Goal: Find specific page/section: Find specific page/section

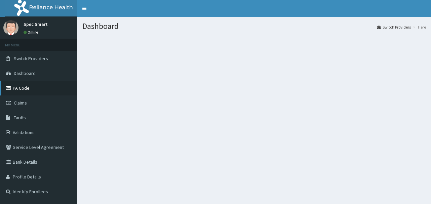
click at [20, 87] on link "PA Code" at bounding box center [38, 88] width 77 height 15
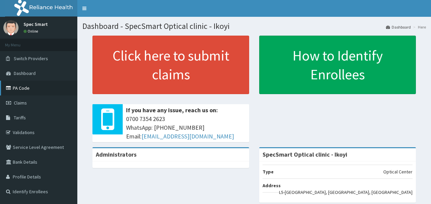
click at [20, 86] on link "PA Code" at bounding box center [38, 88] width 77 height 15
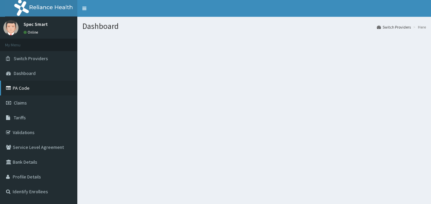
click at [23, 89] on link "PA Code" at bounding box center [38, 88] width 77 height 15
